Goal: Transaction & Acquisition: Purchase product/service

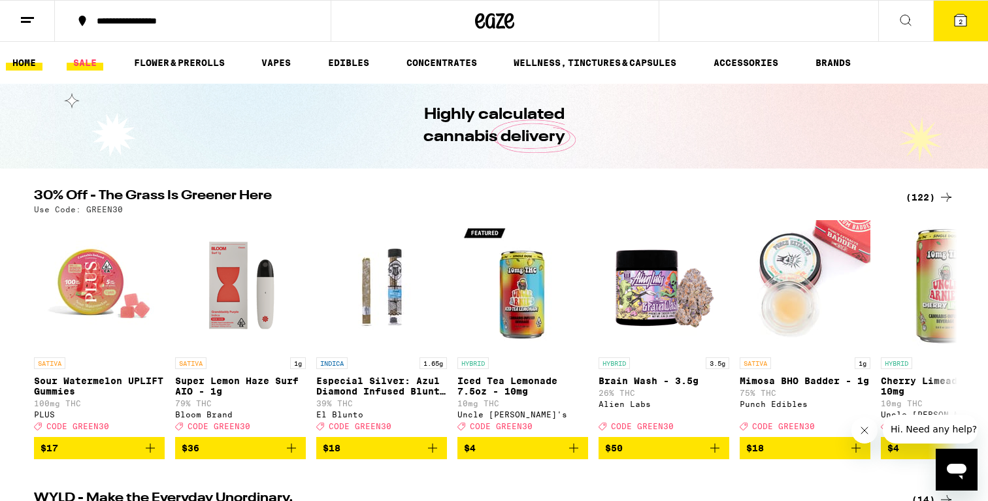
click at [72, 59] on link "SALE" at bounding box center [85, 63] width 37 height 16
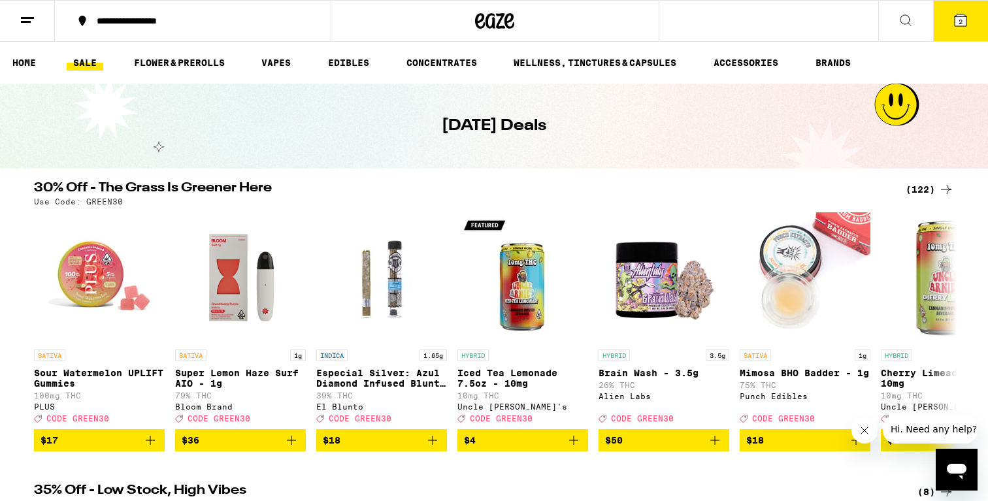
click at [921, 188] on div "(122)" at bounding box center [930, 190] width 48 height 16
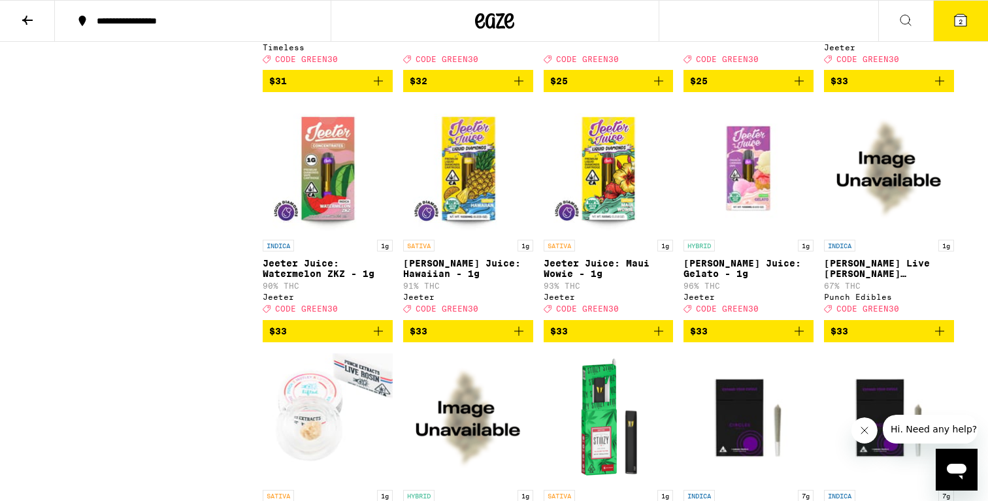
scroll to position [4062, 0]
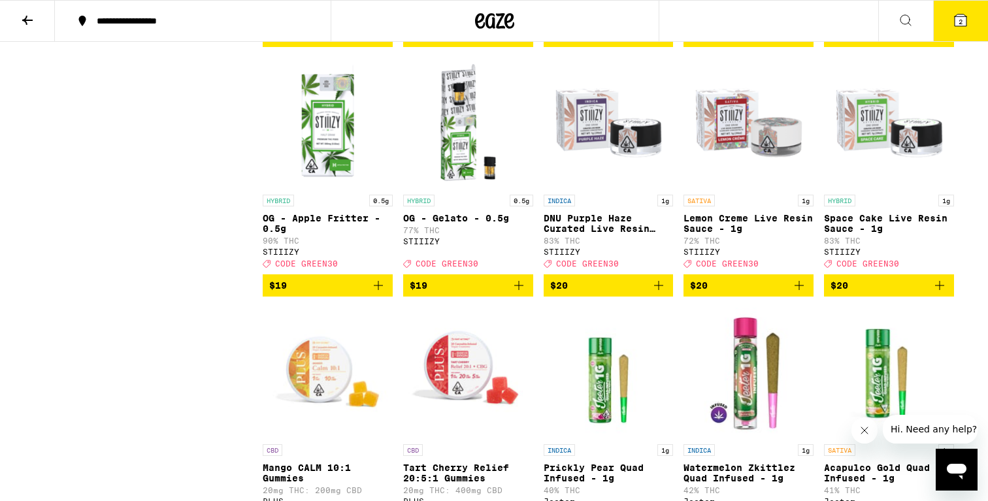
scroll to position [1879, 0]
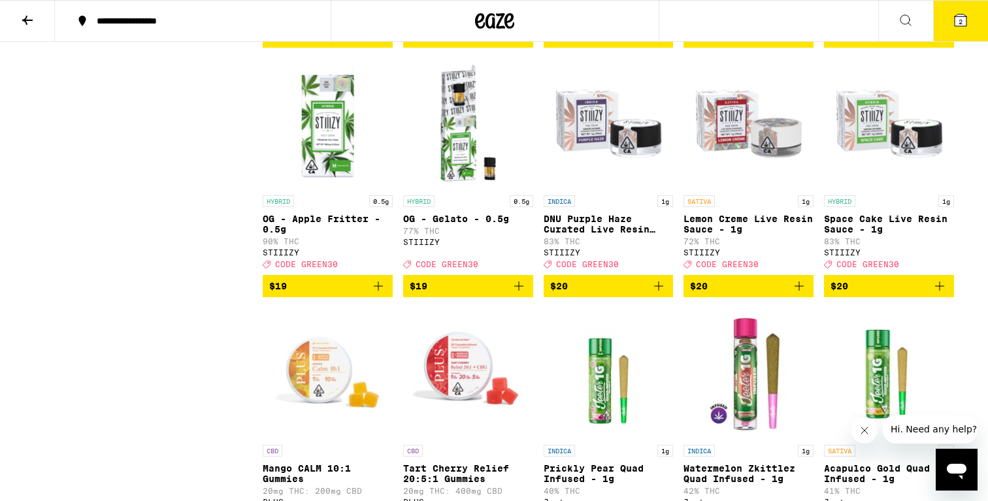
click at [863, 421] on button "Close message from company" at bounding box center [864, 431] width 26 height 26
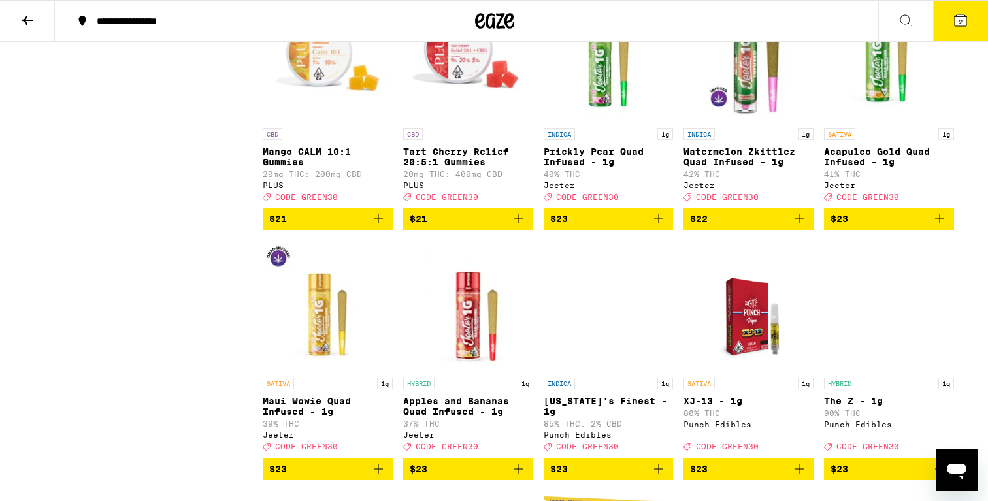
scroll to position [2623, 0]
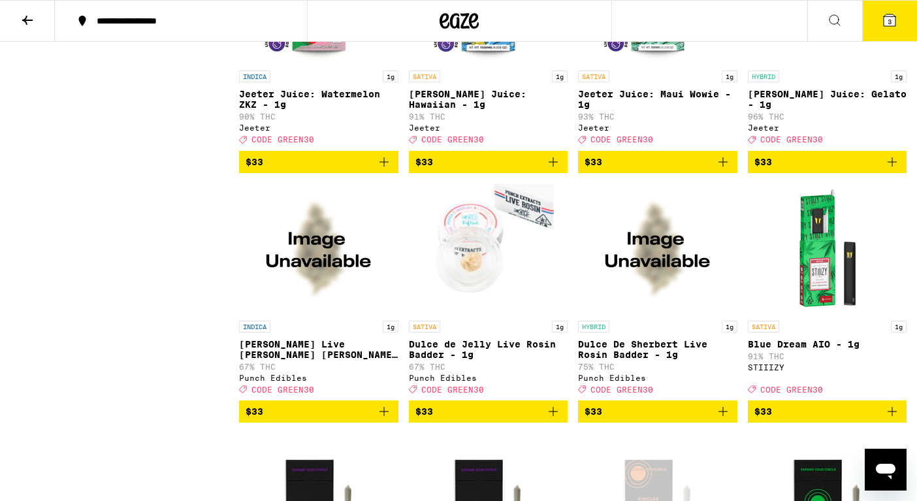
scroll to position [5193, 0]
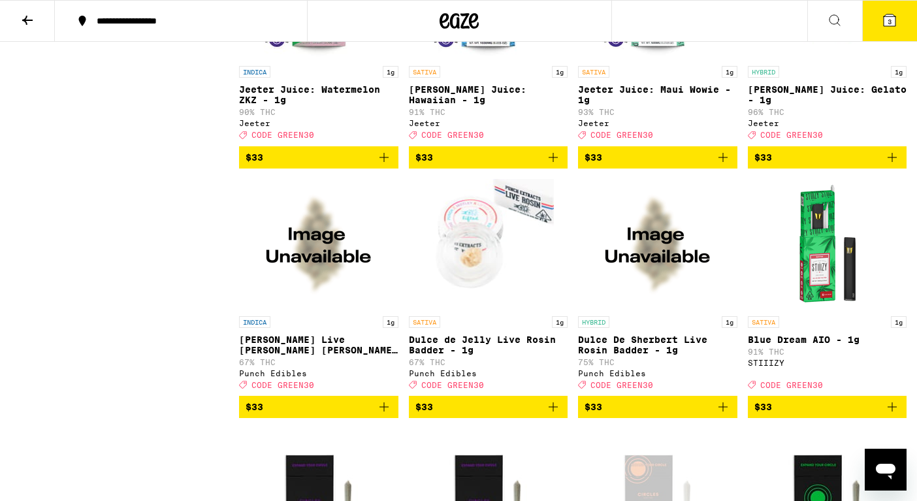
click at [781, 165] on span "$33" at bounding box center [828, 158] width 146 height 16
click at [883, 29] on button "4" at bounding box center [890, 21] width 55 height 41
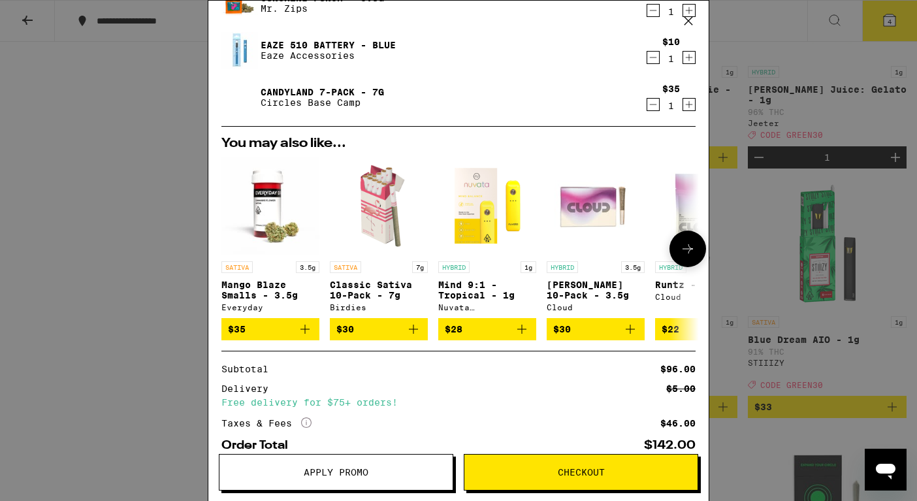
scroll to position [182, 0]
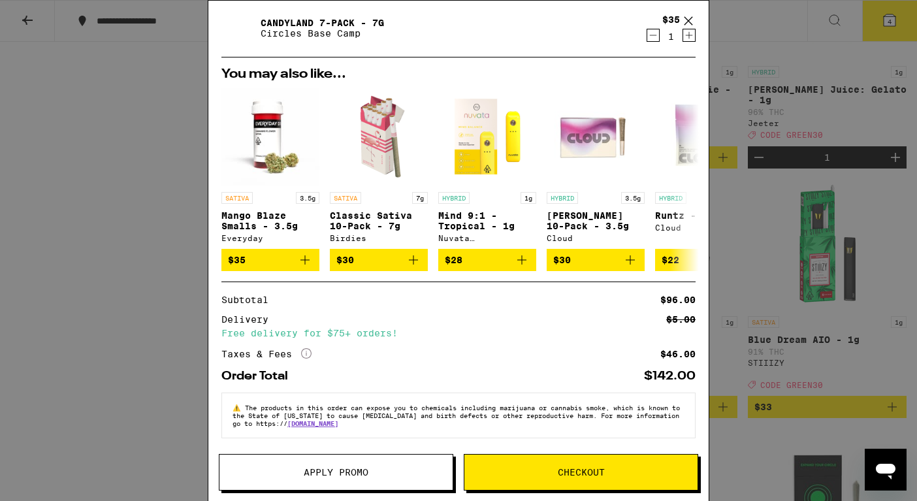
click at [348, 465] on button "Apply Promo" at bounding box center [336, 472] width 235 height 37
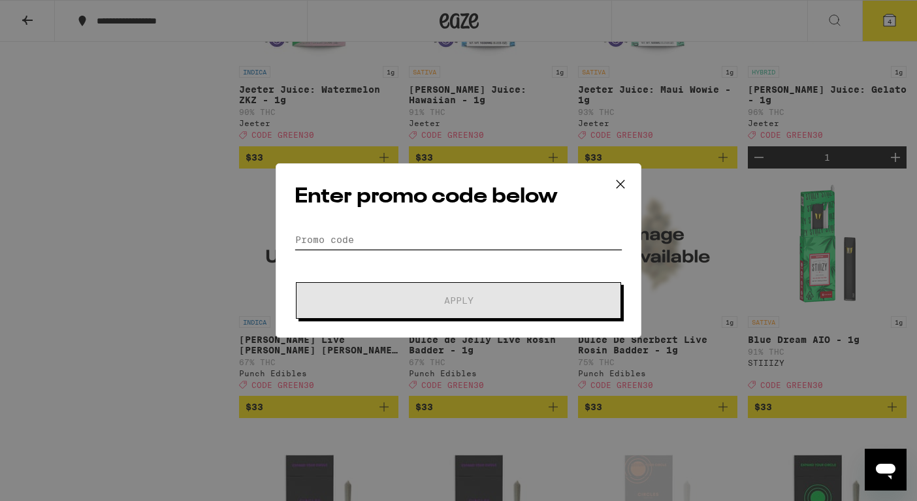
click at [346, 237] on input "Promo Code" at bounding box center [459, 240] width 328 height 20
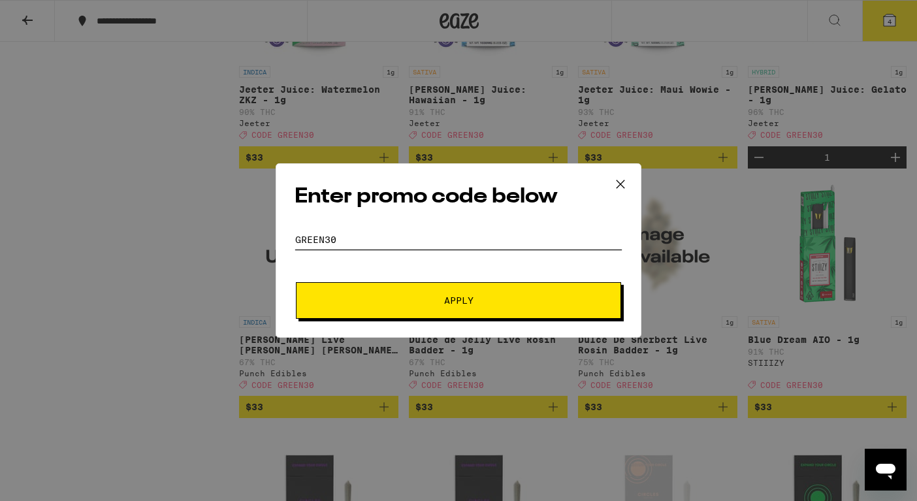
type input "GREEN30"
click at [397, 293] on button "Apply" at bounding box center [458, 300] width 325 height 37
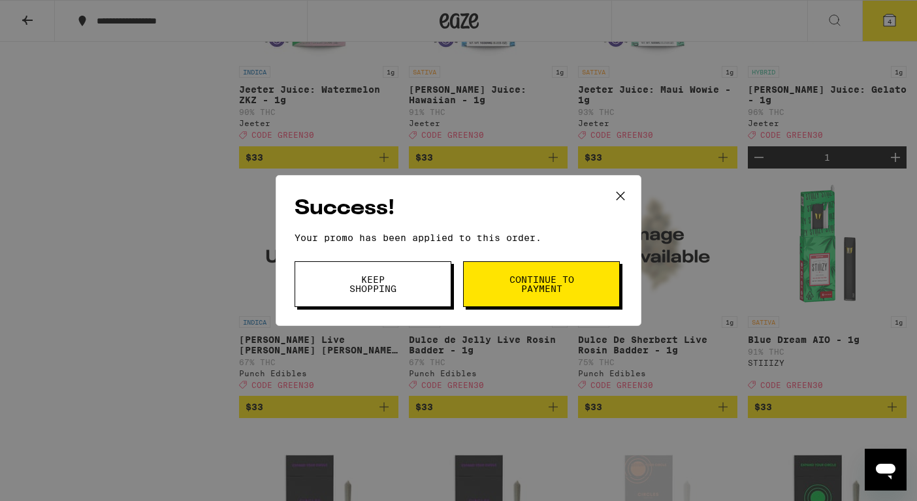
click at [511, 279] on span "Continue to payment" at bounding box center [541, 284] width 67 height 18
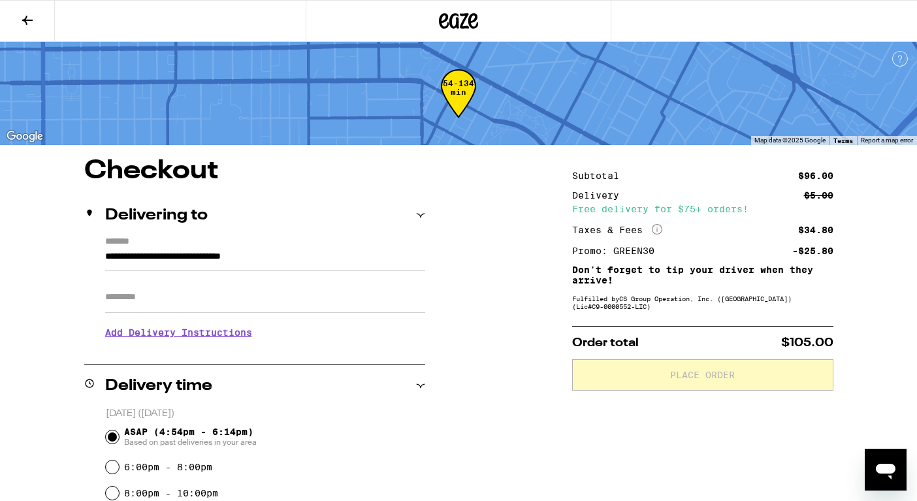
click at [227, 305] on input "Apt/Suite" at bounding box center [265, 297] width 320 height 31
click at [192, 338] on h3 "Add Delivery Instructions" at bounding box center [265, 333] width 320 height 30
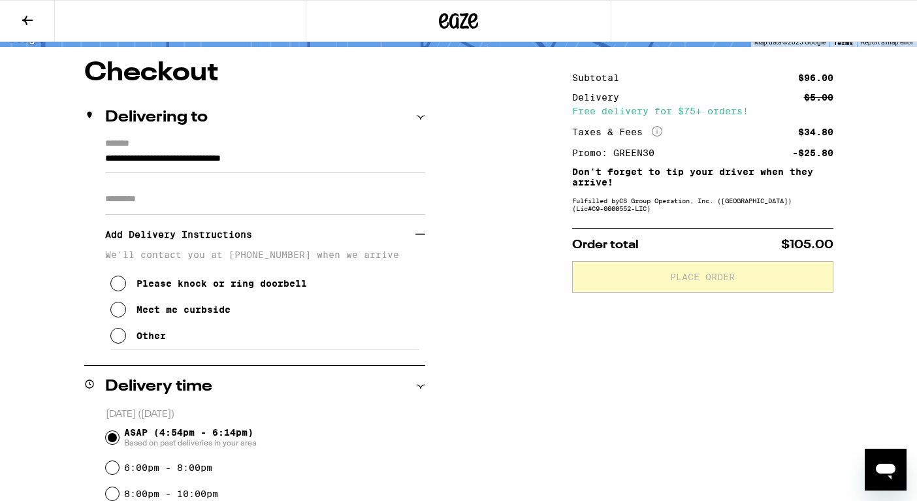
scroll to position [110, 0]
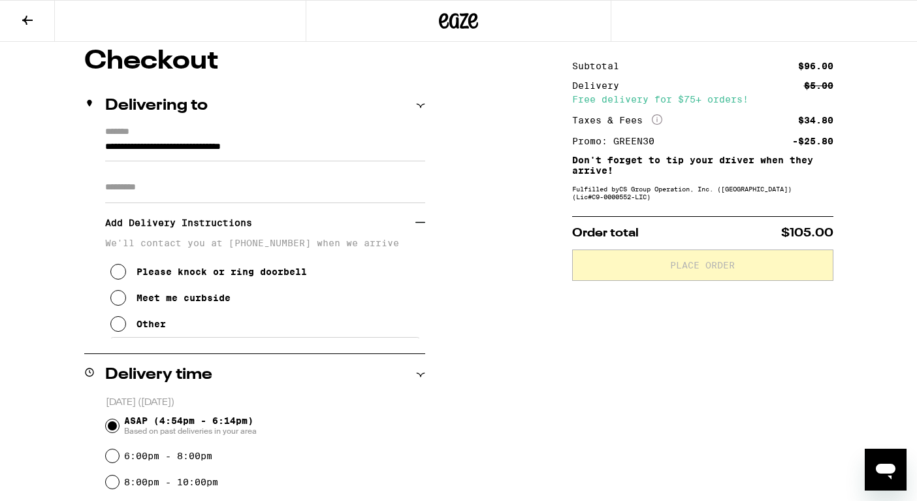
click at [117, 329] on icon at bounding box center [118, 324] width 16 height 16
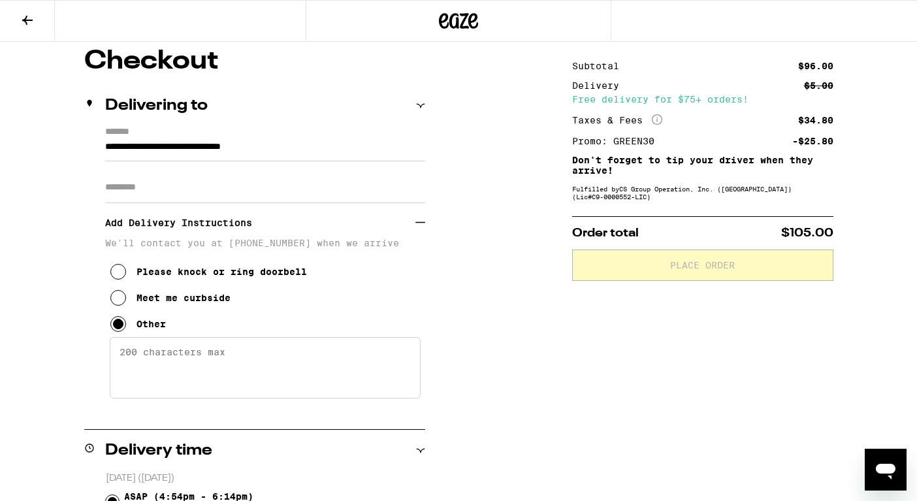
click at [222, 359] on textarea "Enter any other delivery instructions you want driver to know" at bounding box center [265, 367] width 311 height 61
click at [167, 357] on textarea "call hwne you arrive" at bounding box center [265, 367] width 311 height 61
click at [171, 359] on textarea "call hwne you arrive" at bounding box center [265, 367] width 311 height 61
click at [244, 357] on textarea "call when you arrive" at bounding box center [265, 367] width 311 height 61
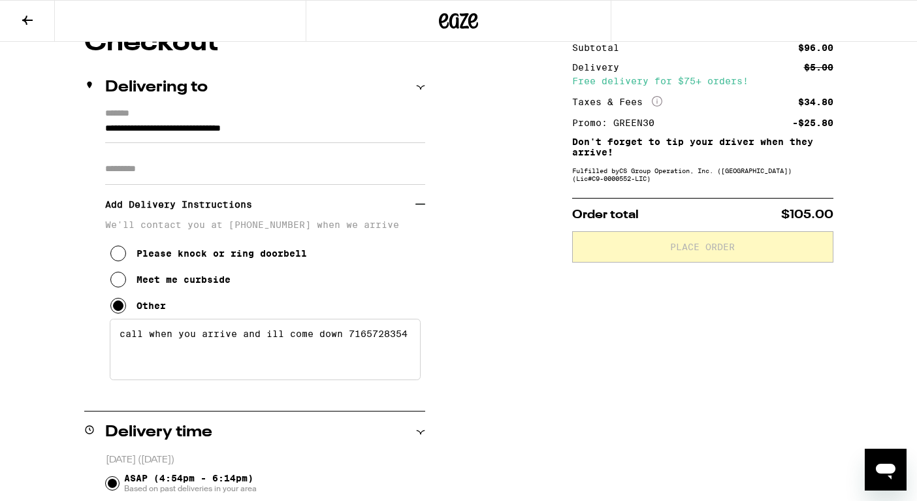
scroll to position [122, 0]
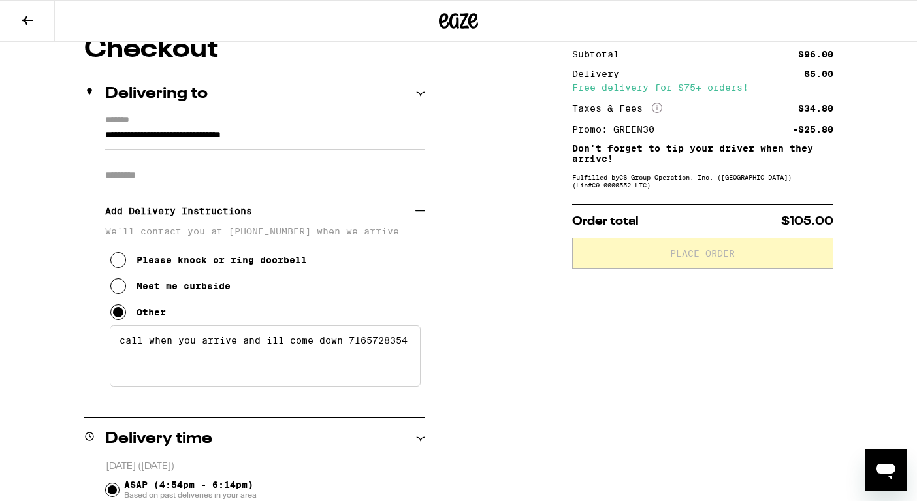
click at [118, 350] on textarea "call when you arrive and ill come down 7165728354" at bounding box center [265, 355] width 311 height 61
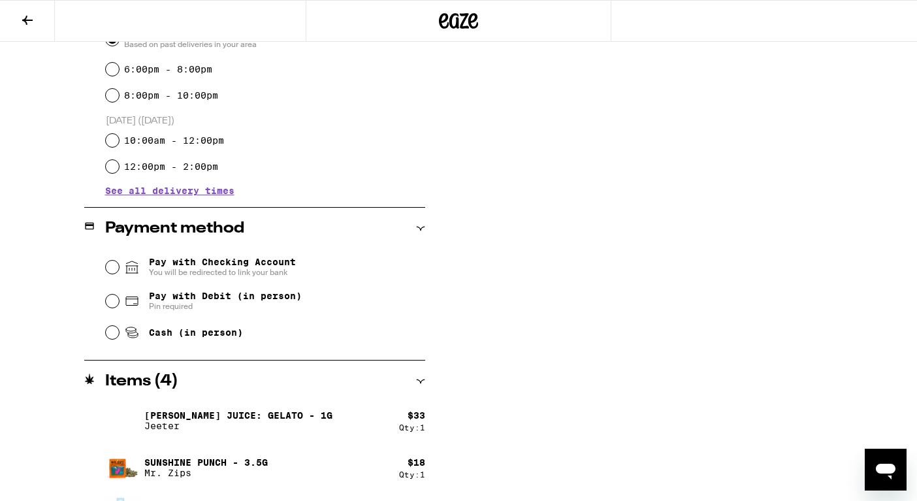
scroll to position [578, 0]
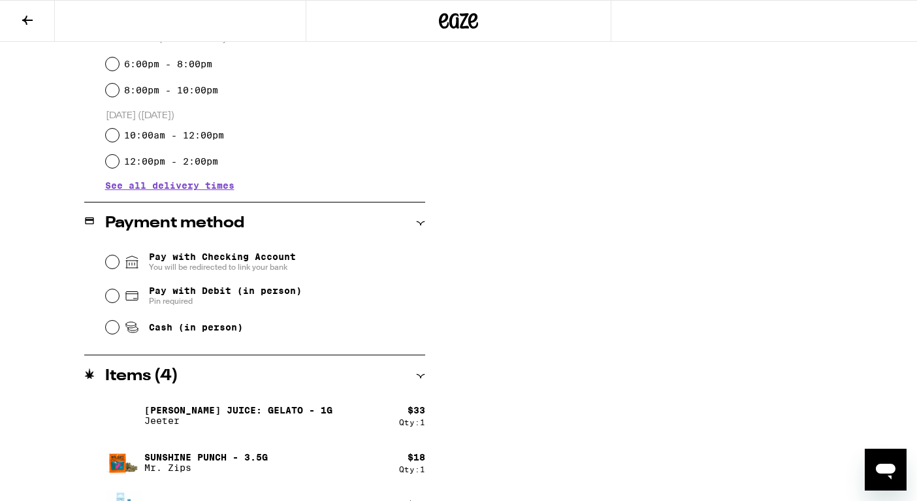
type textarea "you can park in the loading zone right out front and call when you arrive and i…"
click at [108, 304] on div "Pay with Debit (in person) Pin required" at bounding box center [266, 296] width 320 height 34
click at [112, 303] on input "Pay with Debit (in person) Pin required" at bounding box center [112, 295] width 13 height 13
radio input "true"
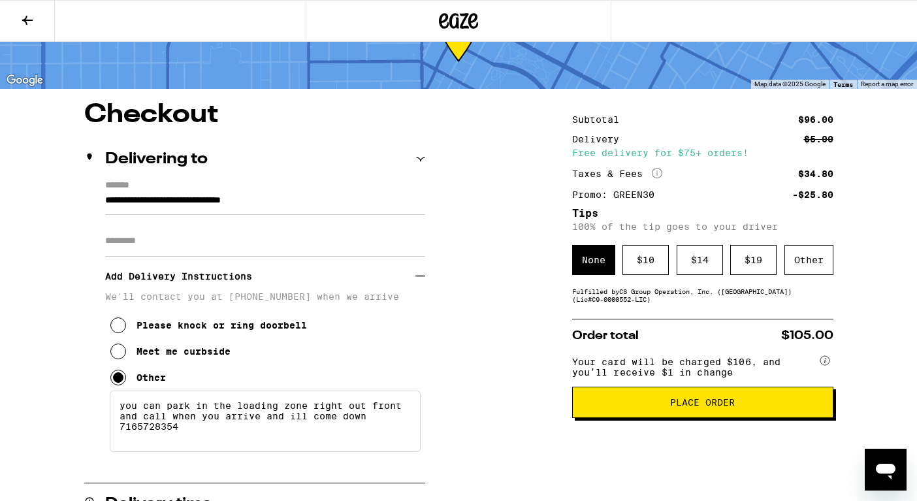
scroll to position [0, 0]
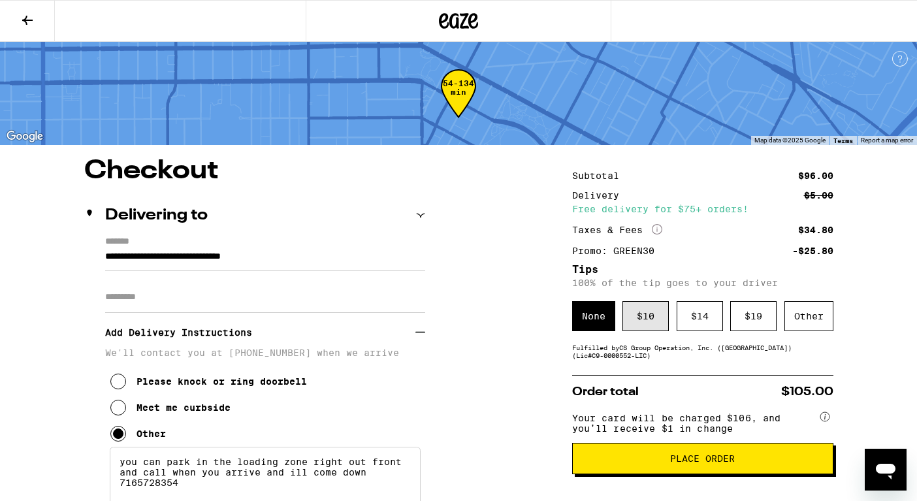
click at [632, 322] on div "$ 10" at bounding box center [646, 316] width 46 height 30
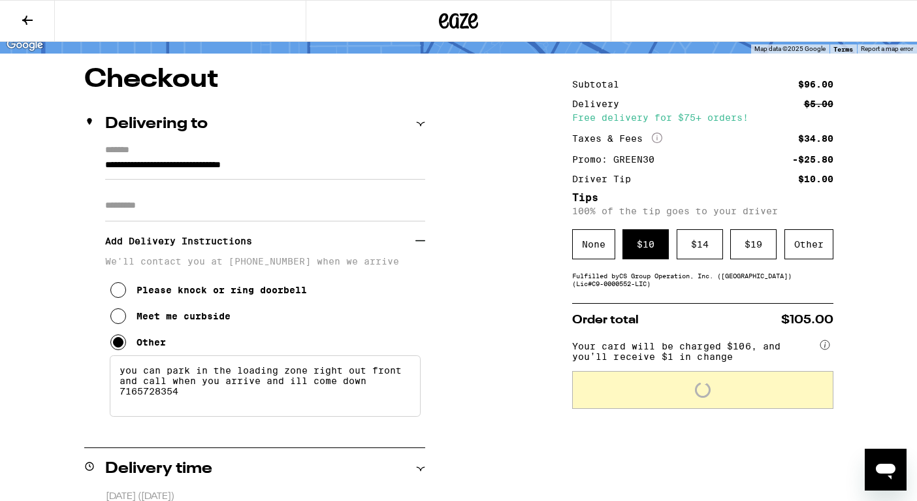
scroll to position [90, 0]
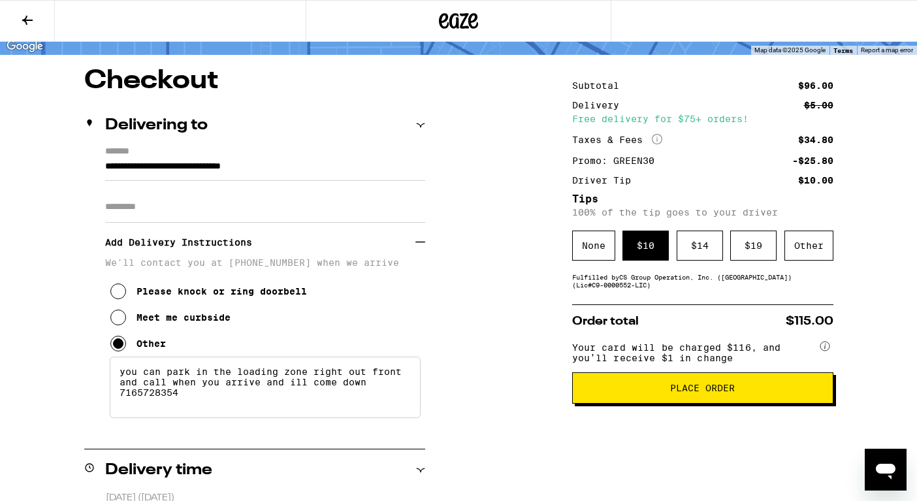
click at [674, 393] on span "Place Order" at bounding box center [702, 388] width 65 height 9
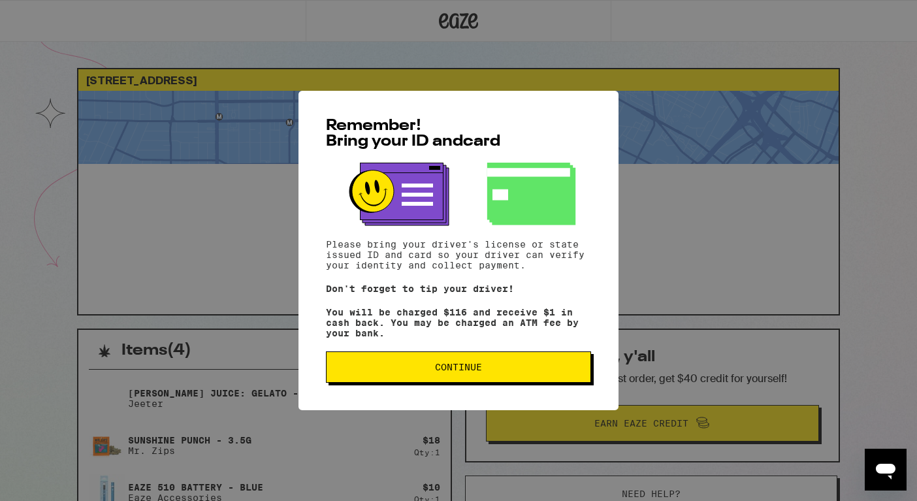
click at [435, 372] on span "Continue" at bounding box center [458, 367] width 47 height 9
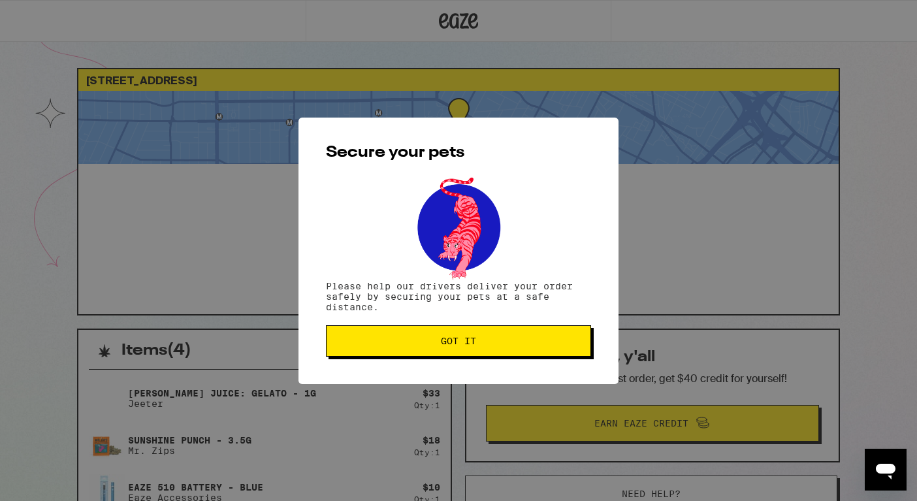
click at [439, 337] on button "Got it" at bounding box center [458, 340] width 265 height 31
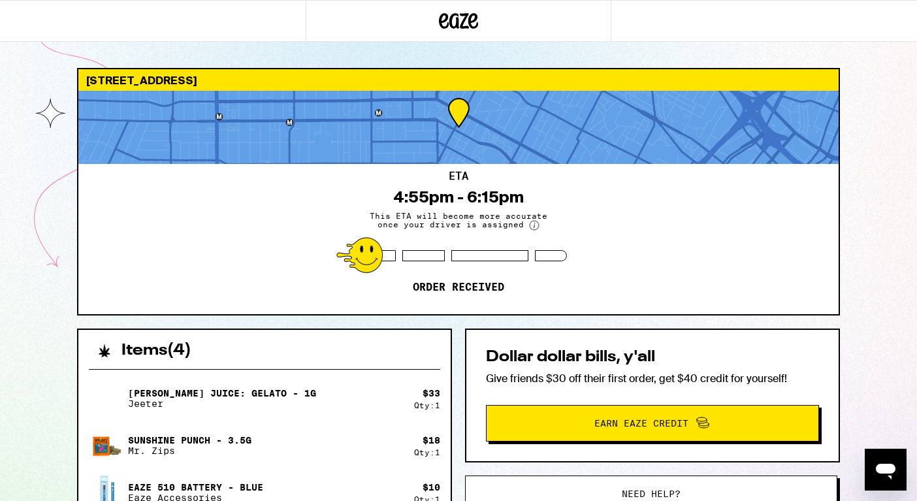
click at [346, 317] on div "2619 Wilshire Blvd Los Angeles 90057 ETA 4:55pm - 6:15pm This ETA will become m…" at bounding box center [459, 458] width 784 height 780
click at [46, 320] on div "2619 Wilshire Blvd Los Angeles 90057 ETA 4:55pm - 6:15pm This ETA will become m…" at bounding box center [458, 424] width 917 height 848
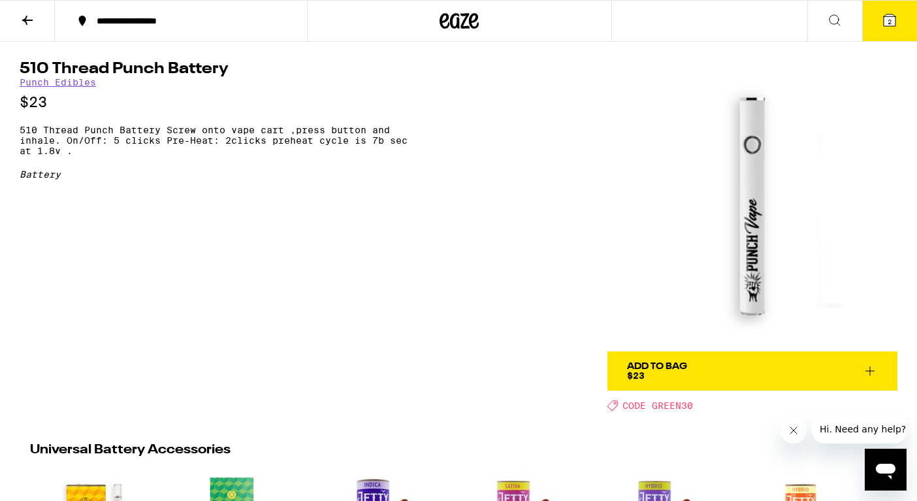
click at [889, 22] on span "2" at bounding box center [890, 22] width 4 height 8
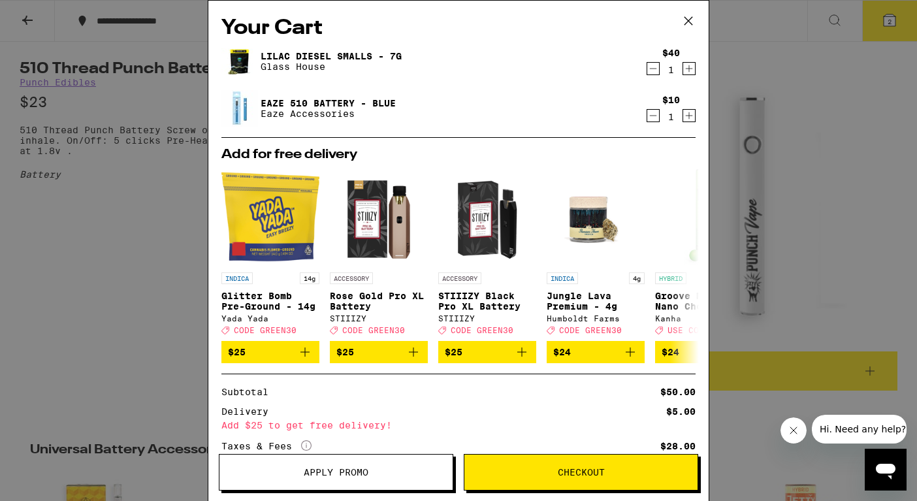
click at [654, 65] on icon "Decrement" at bounding box center [654, 69] width 12 height 16
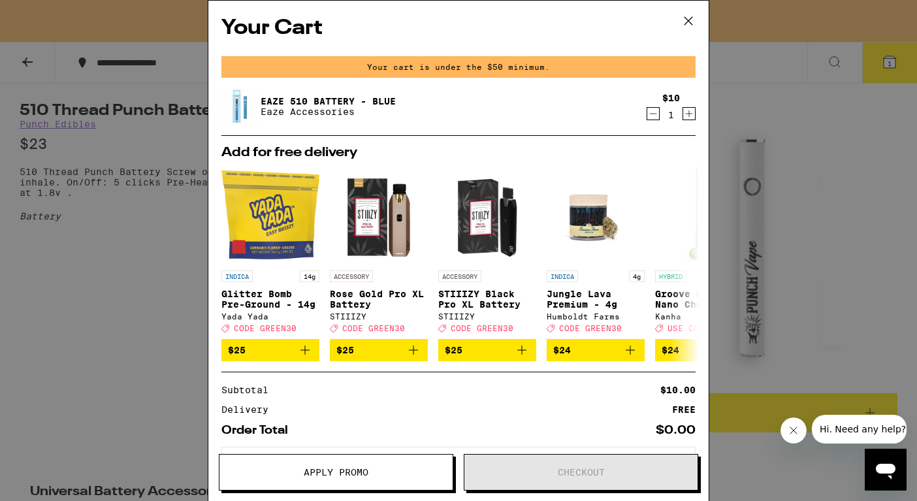
click at [136, 285] on div "Your Cart Your cart is under the $50 minimum. Eaze 510 Battery - Blue Eaze Acce…" at bounding box center [458, 250] width 917 height 501
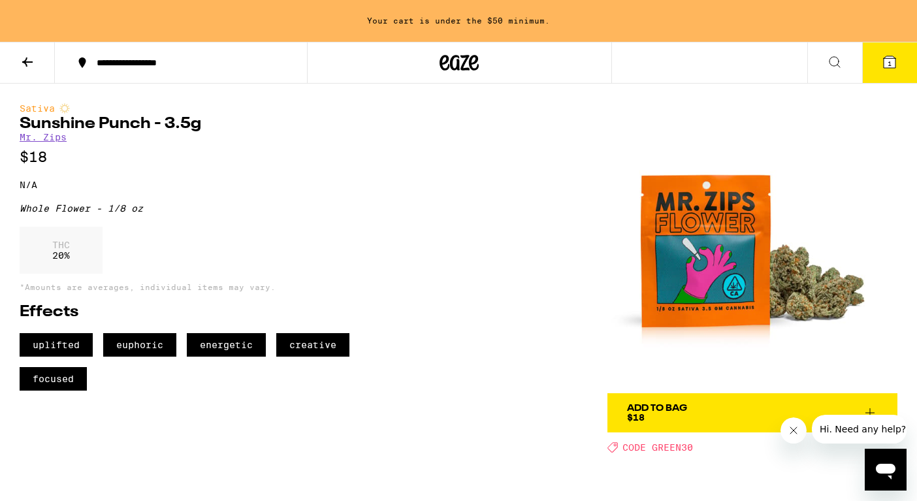
click at [673, 407] on div "Add To Bag" at bounding box center [657, 408] width 60 height 9
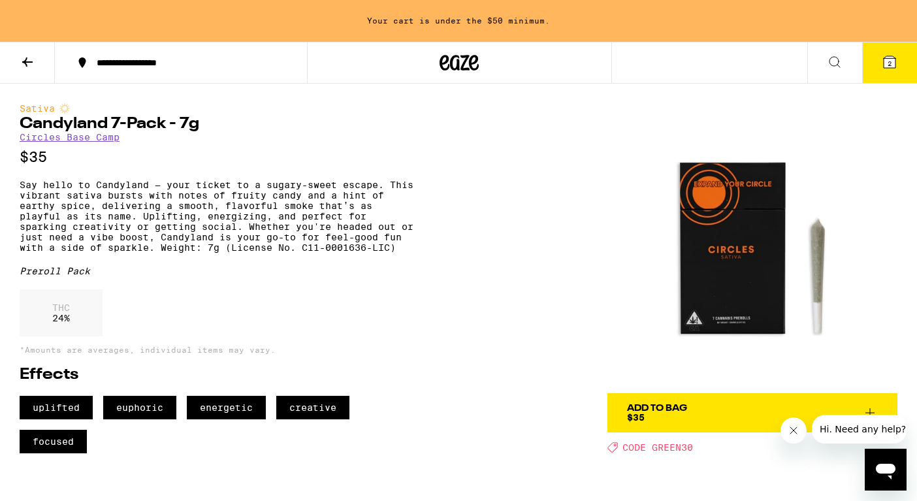
click at [638, 412] on span "$35" at bounding box center [636, 417] width 18 height 10
